Goal: Transaction & Acquisition: Purchase product/service

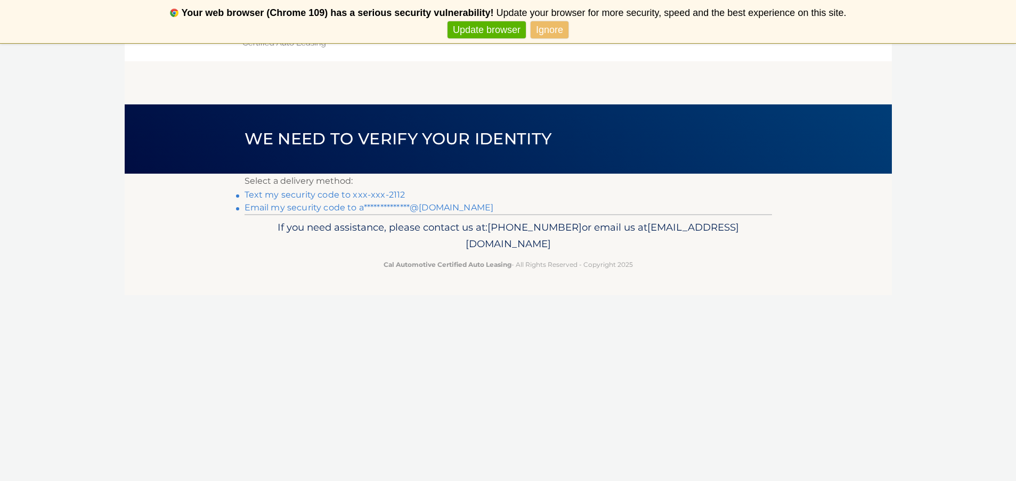
click at [307, 193] on link "Text my security code to xxx-xxx-2112" at bounding box center [325, 195] width 161 height 10
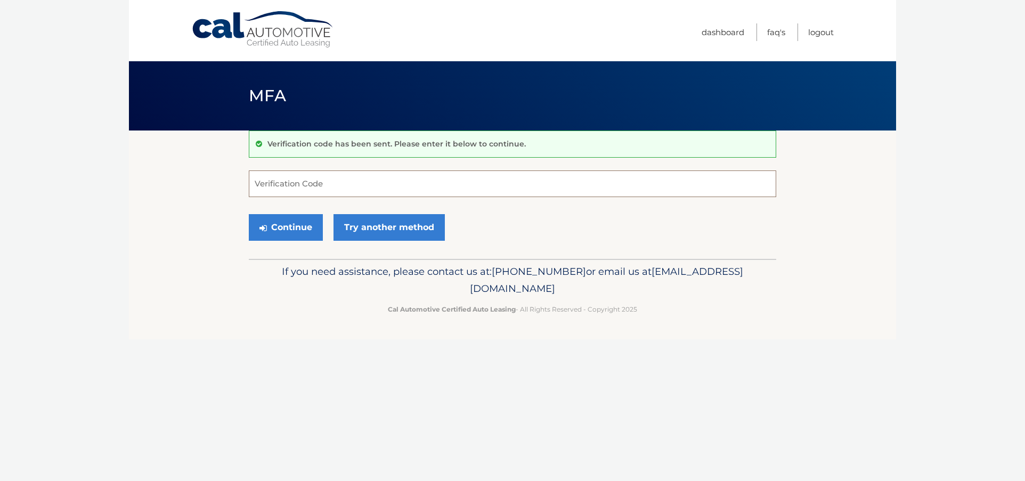
click at [388, 183] on input "Verification Code" at bounding box center [512, 183] width 527 height 27
type input "079542"
click at [288, 224] on button "Continue" at bounding box center [286, 227] width 74 height 27
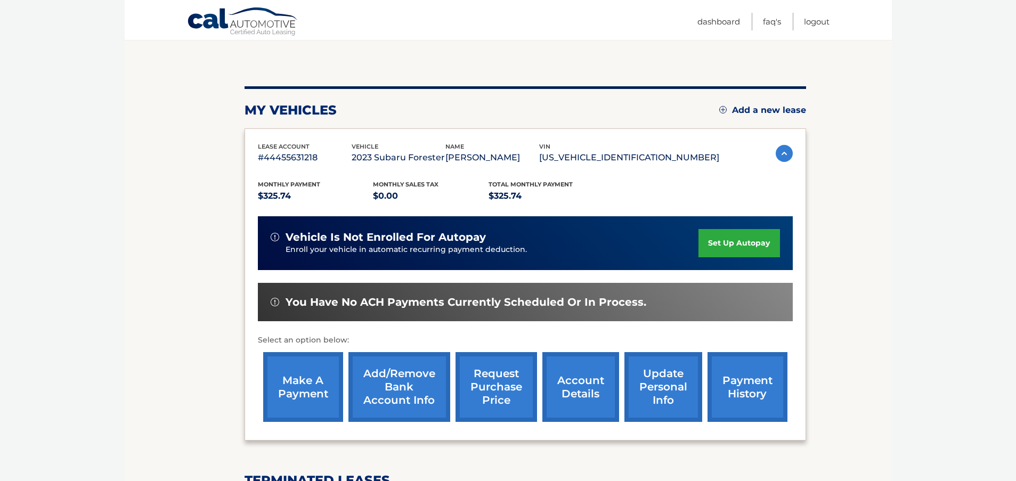
scroll to position [160, 0]
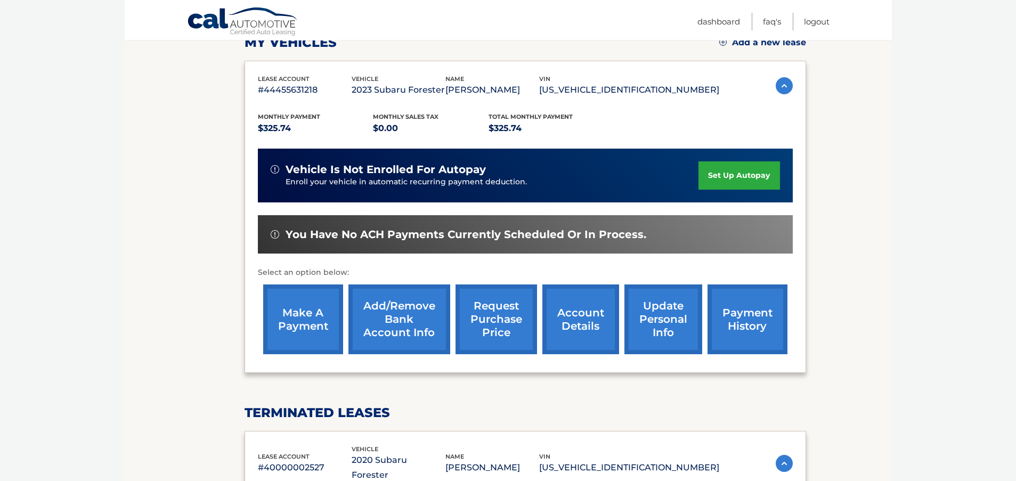
click at [283, 307] on link "make a payment" at bounding box center [303, 320] width 80 height 70
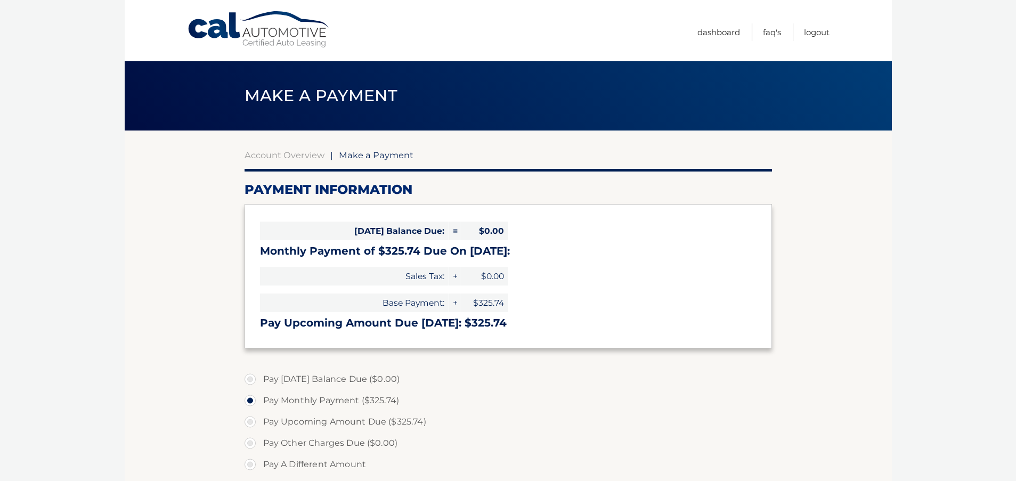
select select "M2IzYzBkYjUtNDI0MS00MTQ4LTg4ZGMtZjFlY2UyNWIwN2Mx"
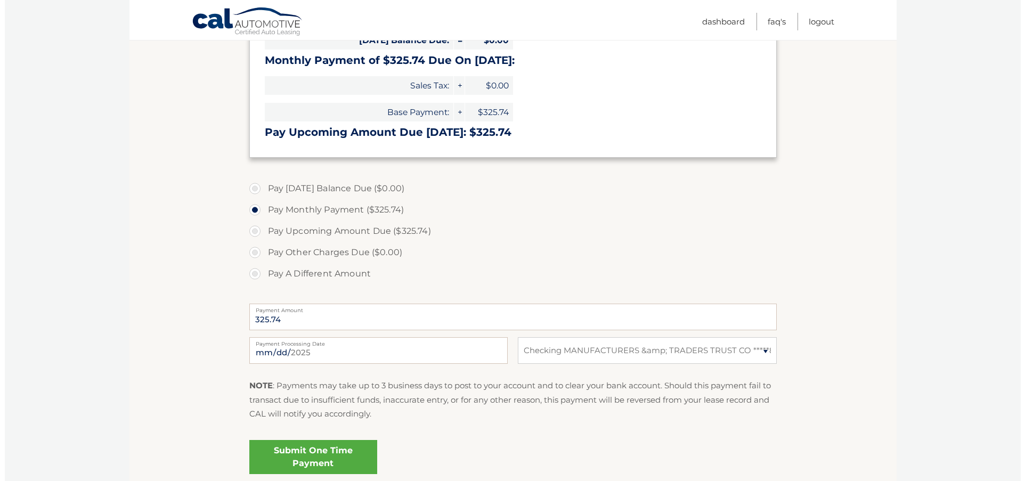
scroll to position [280, 0]
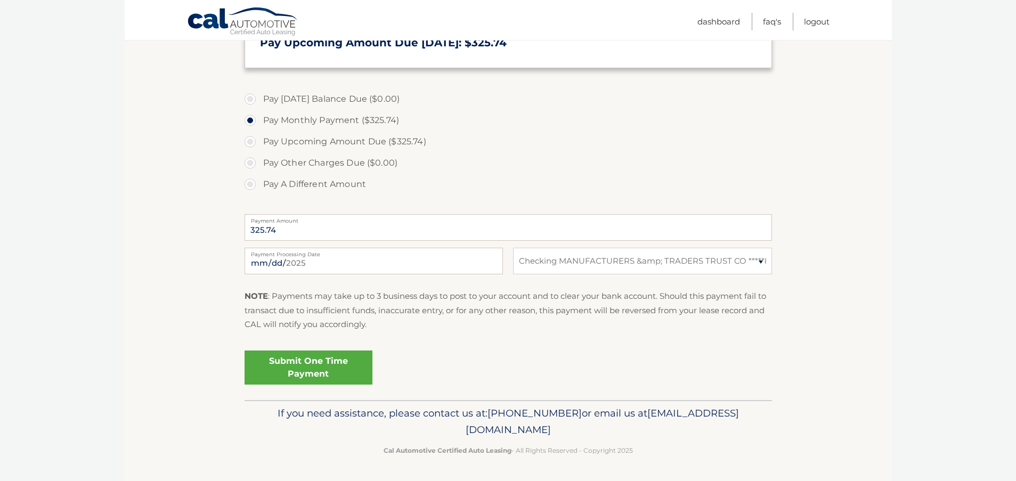
click at [275, 365] on link "Submit One Time Payment" at bounding box center [309, 368] width 128 height 34
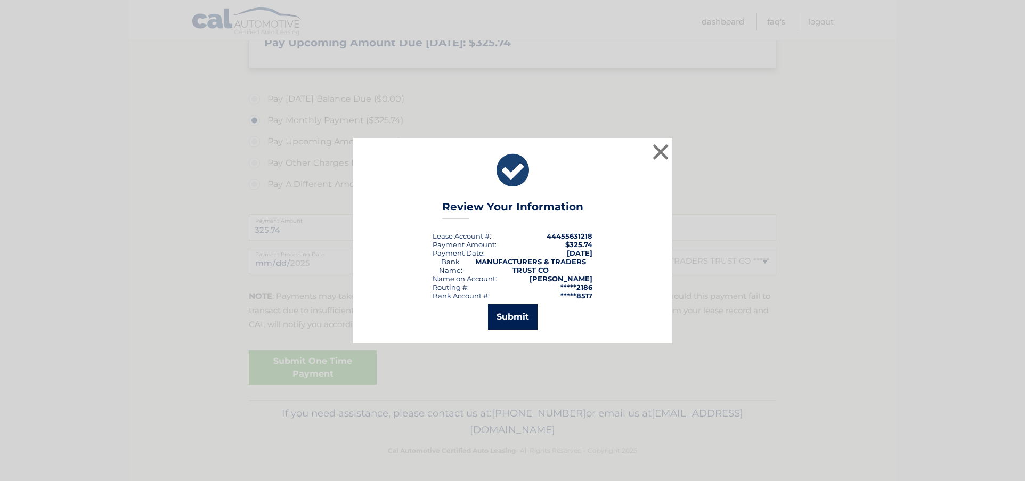
click at [495, 324] on button "Submit" at bounding box center [513, 317] width 50 height 26
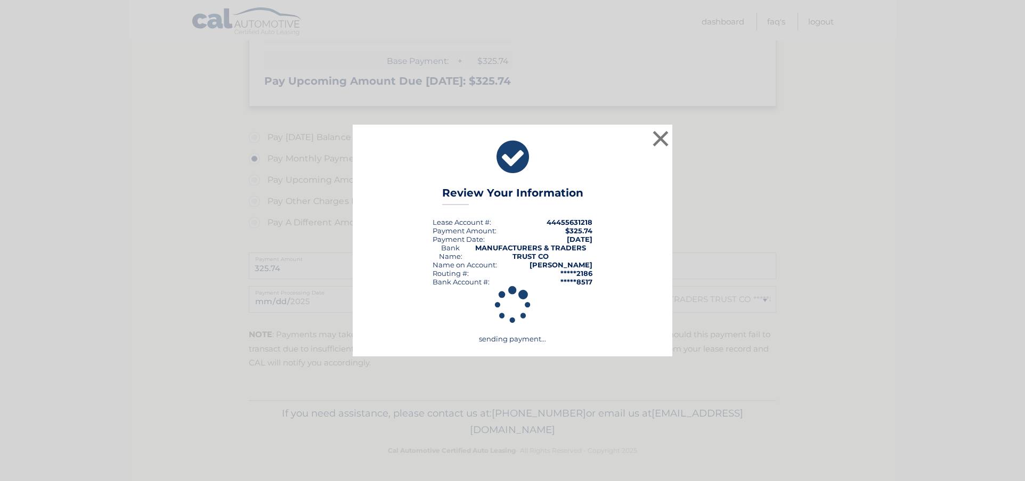
scroll to position [242, 0]
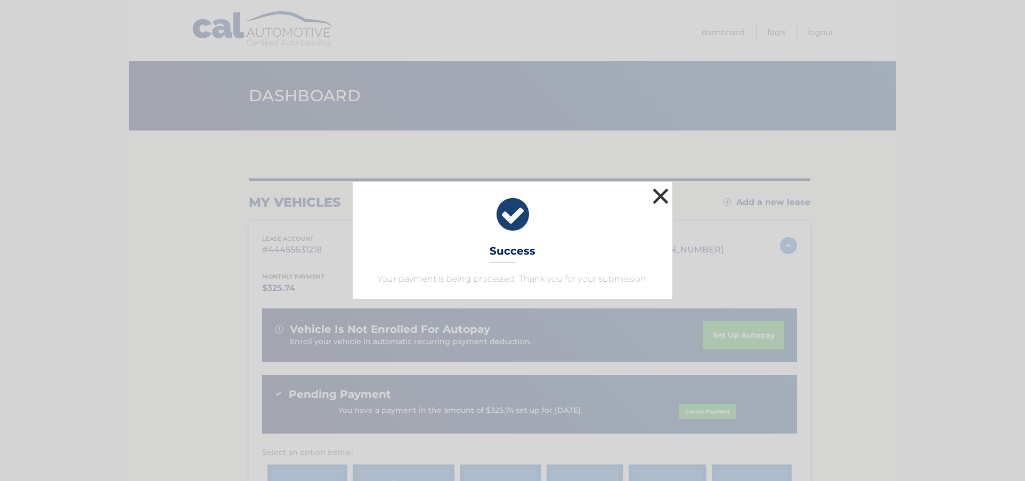
click at [659, 196] on button "×" at bounding box center [660, 195] width 21 height 21
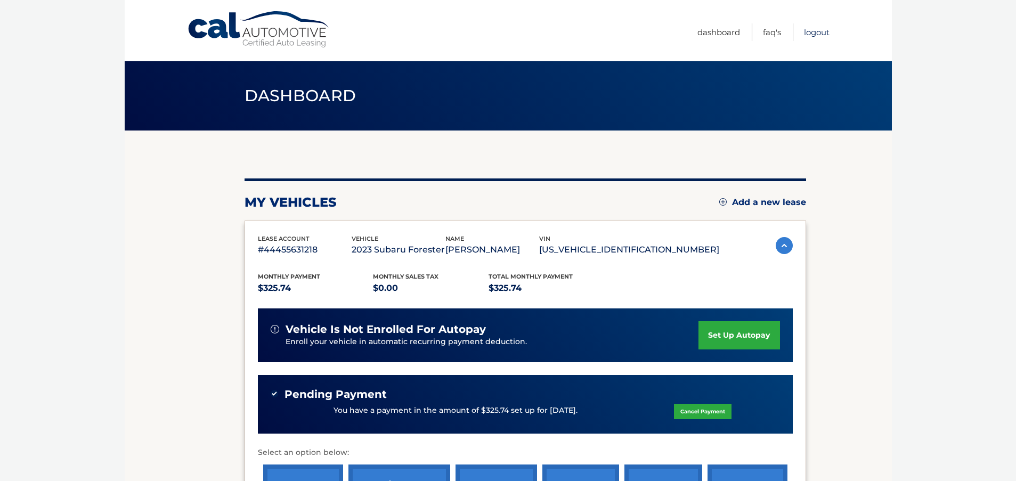
click at [809, 32] on link "Logout" at bounding box center [817, 32] width 26 height 18
